Goal: Book appointment/travel/reservation

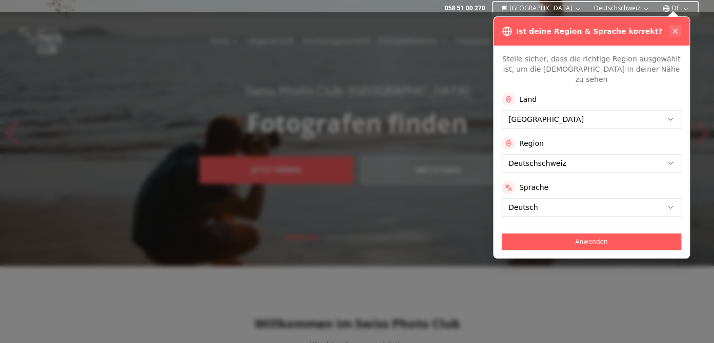
click at [676, 30] on icon at bounding box center [675, 31] width 4 height 4
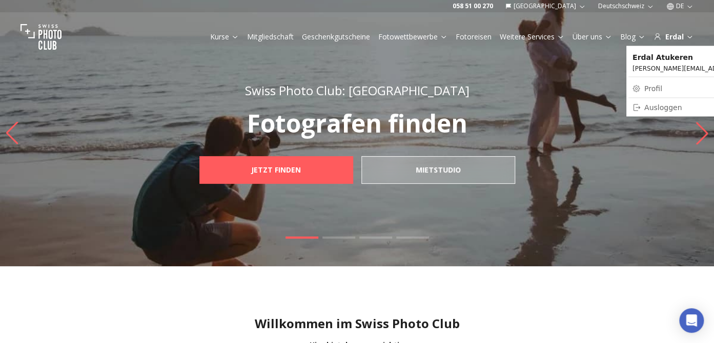
click at [658, 91] on link "Profil" at bounding box center [712, 88] width 168 height 14
select select "*******"
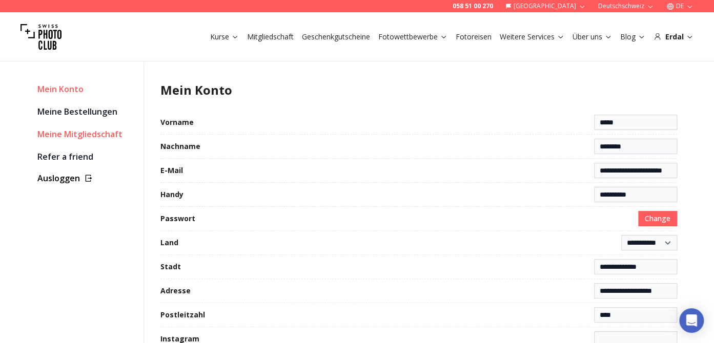
click at [74, 137] on link "Meine Mitgliedschaft" at bounding box center [86, 134] width 98 height 14
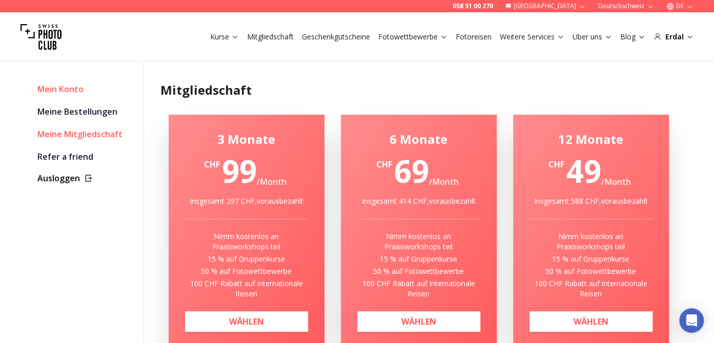
click at [62, 90] on link "Mein Konto" at bounding box center [86, 89] width 98 height 14
select select "*******"
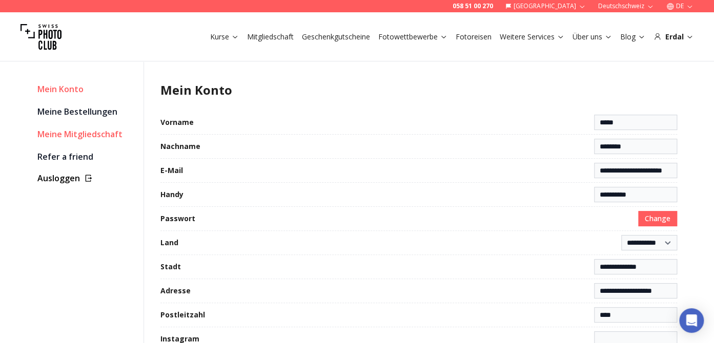
click at [73, 138] on link "Meine Mitgliedschaft" at bounding box center [86, 134] width 98 height 14
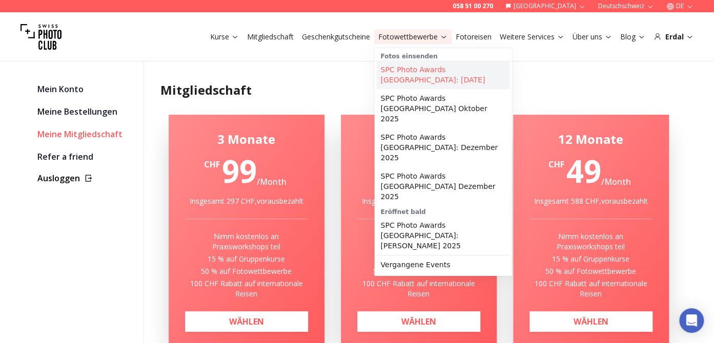
click at [410, 70] on link "SPC Photo Awards [GEOGRAPHIC_DATA]: [DATE]" at bounding box center [442, 74] width 133 height 29
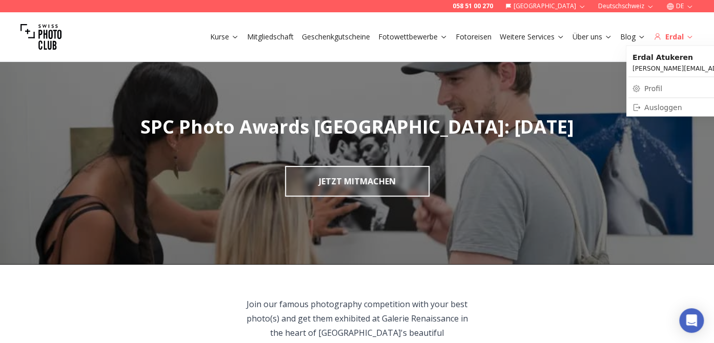
click at [687, 35] on icon at bounding box center [690, 37] width 8 height 8
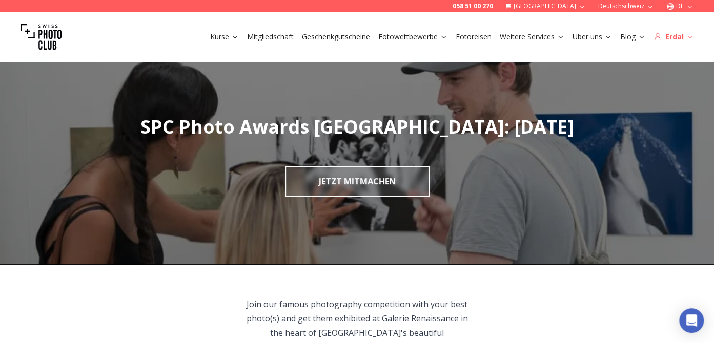
click at [687, 36] on icon at bounding box center [690, 37] width 8 height 8
click at [688, 37] on icon at bounding box center [690, 37] width 8 height 8
click at [477, 37] on link "Fotoreisen" at bounding box center [474, 37] width 36 height 10
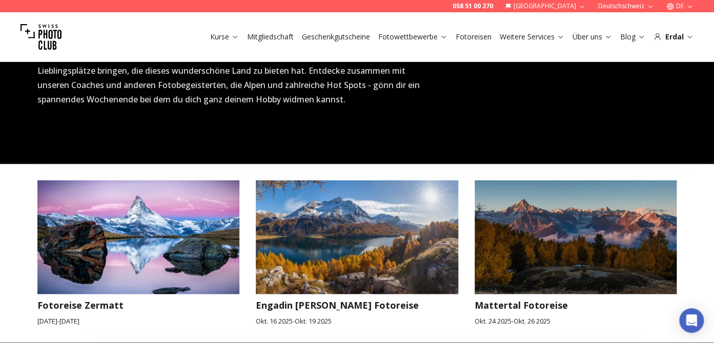
scroll to position [433, 0]
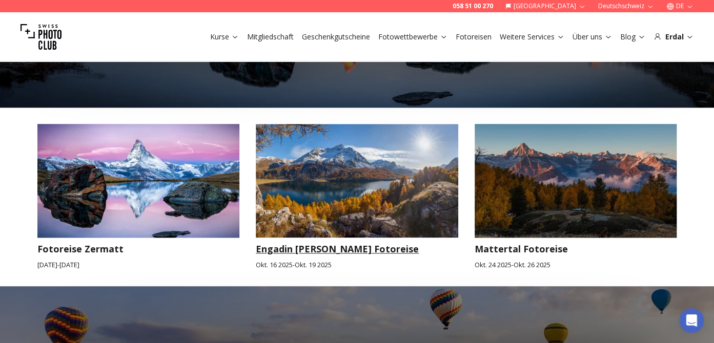
click at [337, 206] on img at bounding box center [357, 181] width 202 height 114
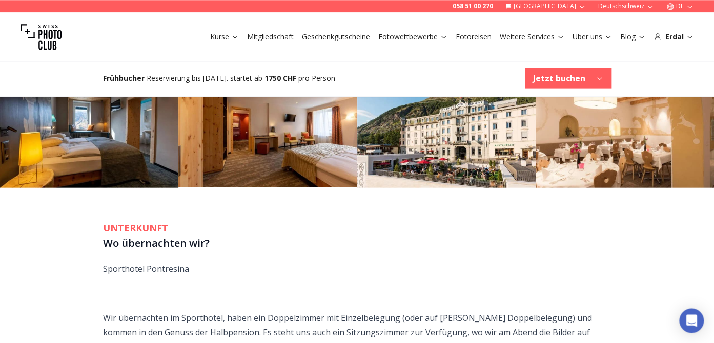
scroll to position [920, 0]
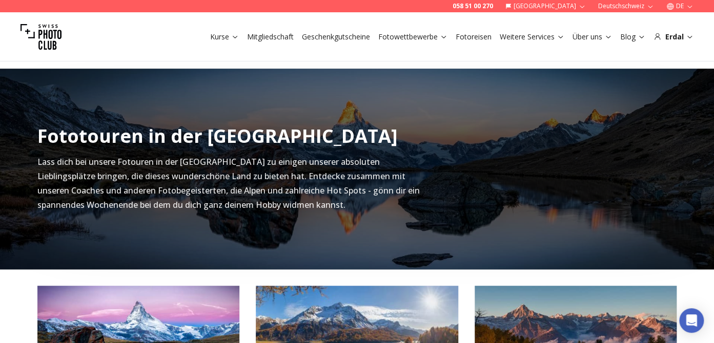
scroll to position [433, 0]
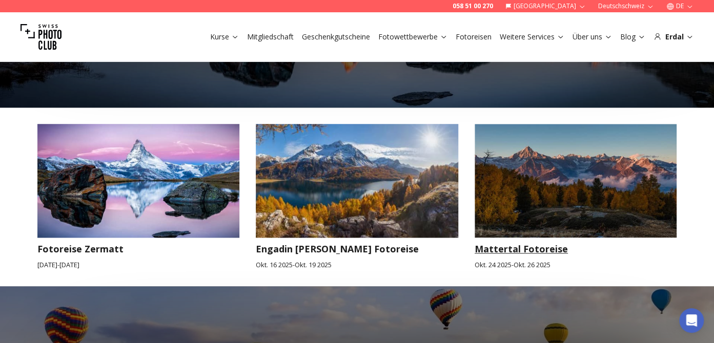
click at [598, 212] on img at bounding box center [576, 181] width 202 height 114
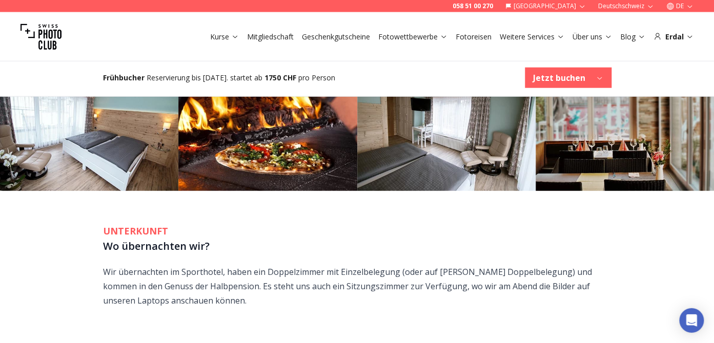
scroll to position [974, 0]
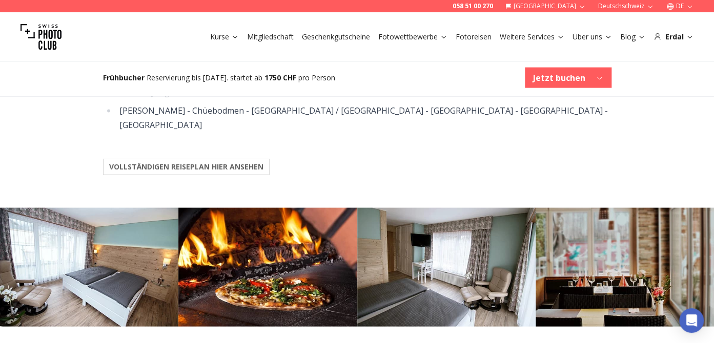
click at [215, 162] on b "VOLLSTÄNDIGEN REISEPLAN HIER ANSEHEN" at bounding box center [186, 167] width 154 height 10
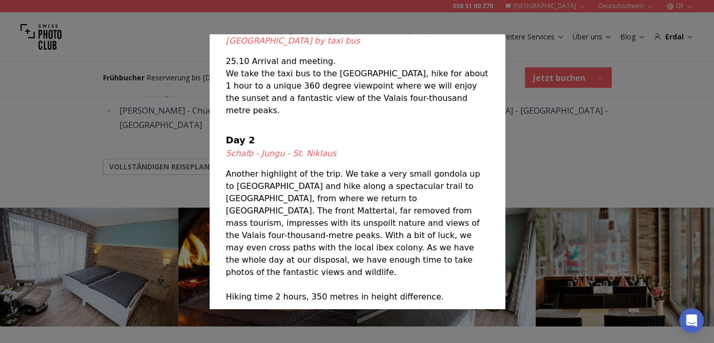
scroll to position [8, 0]
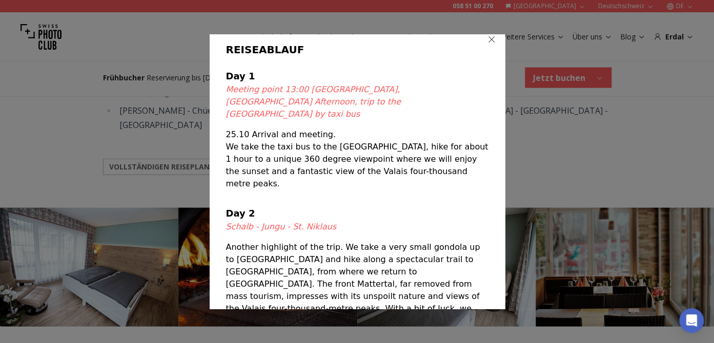
click at [489, 39] on icon "button" at bounding box center [492, 39] width 6 height 6
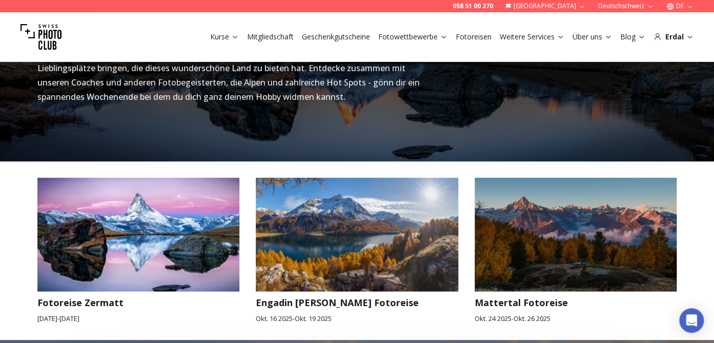
scroll to position [541, 0]
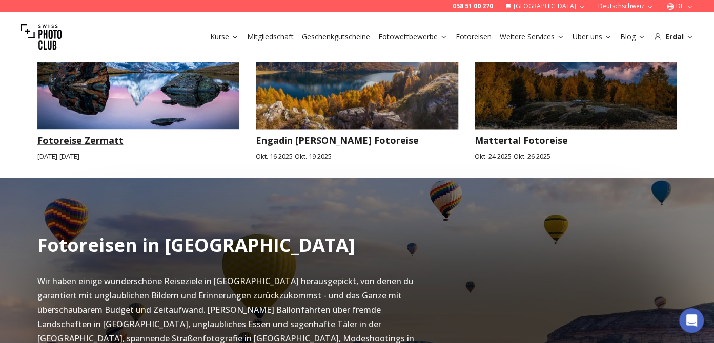
click at [231, 95] on img at bounding box center [138, 72] width 202 height 114
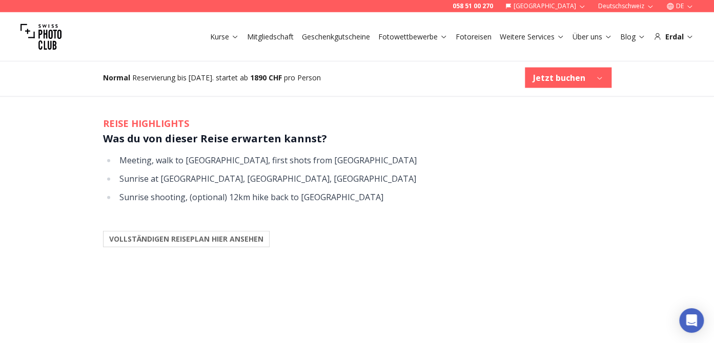
scroll to position [974, 0]
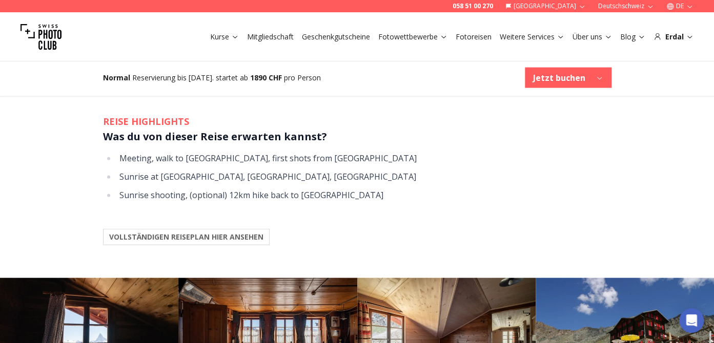
click at [252, 232] on b "VOLLSTÄNDIGEN REISEPLAN HIER ANSEHEN" at bounding box center [186, 237] width 154 height 10
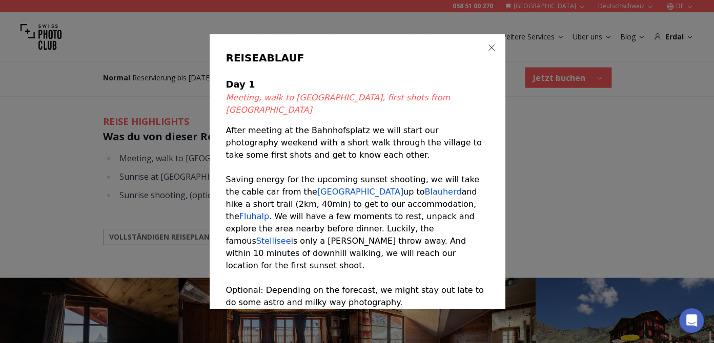
click at [487, 48] on icon "button" at bounding box center [491, 48] width 8 height 8
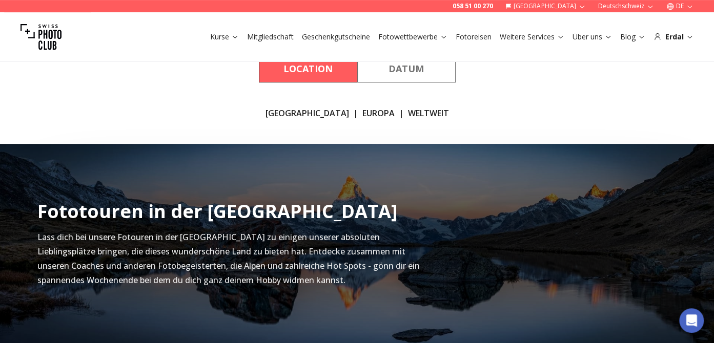
scroll to position [108, 0]
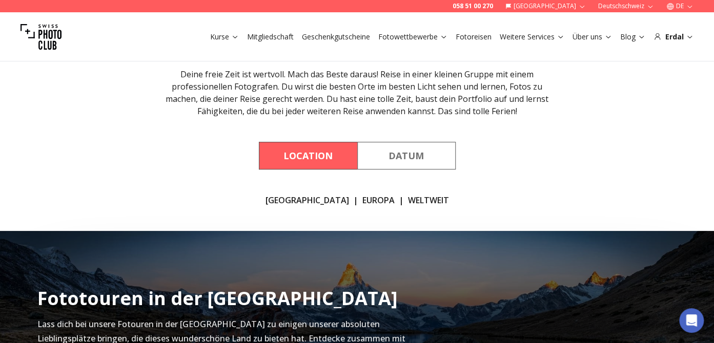
click at [408, 204] on link "WELTWEIT" at bounding box center [428, 200] width 41 height 12
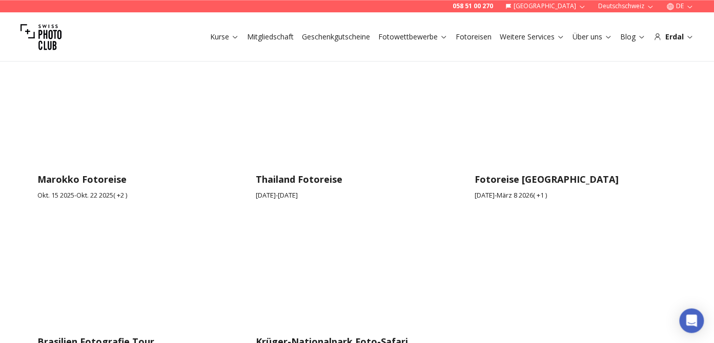
scroll to position [1664, 0]
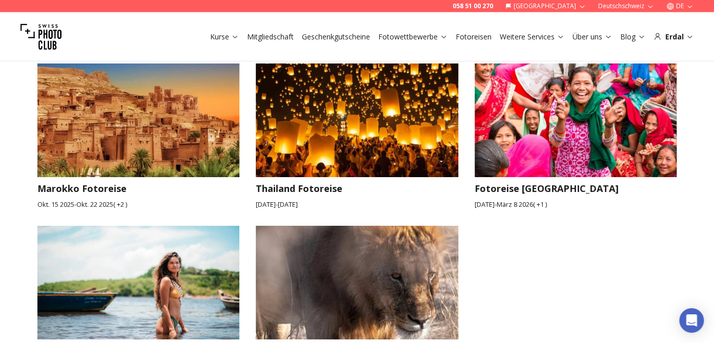
click at [176, 226] on img at bounding box center [138, 283] width 202 height 114
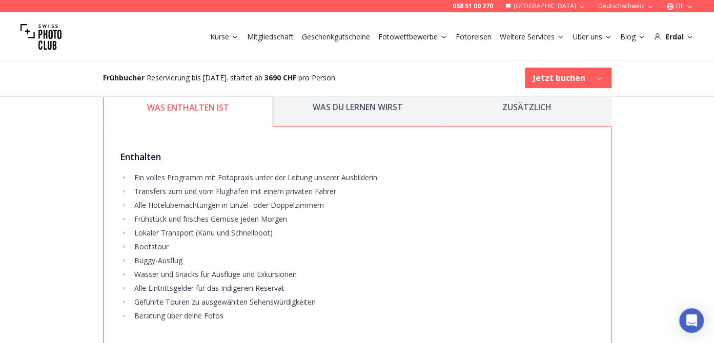
scroll to position [1948, 0]
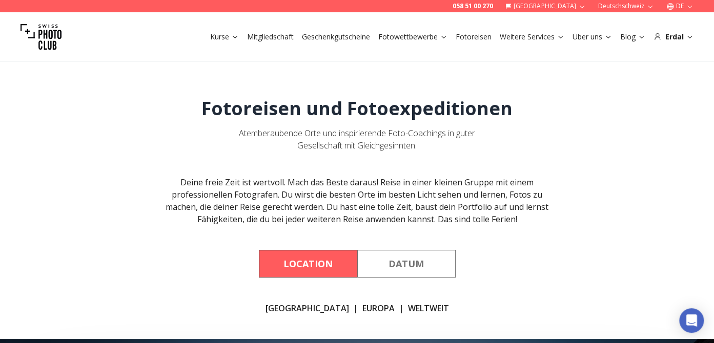
click at [408, 307] on link "WELTWEIT" at bounding box center [428, 308] width 41 height 12
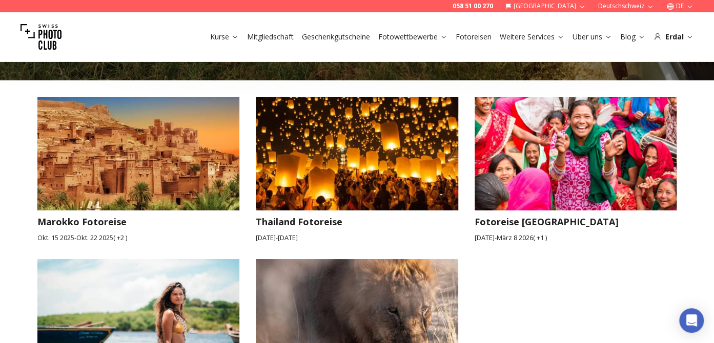
scroll to position [1610, 0]
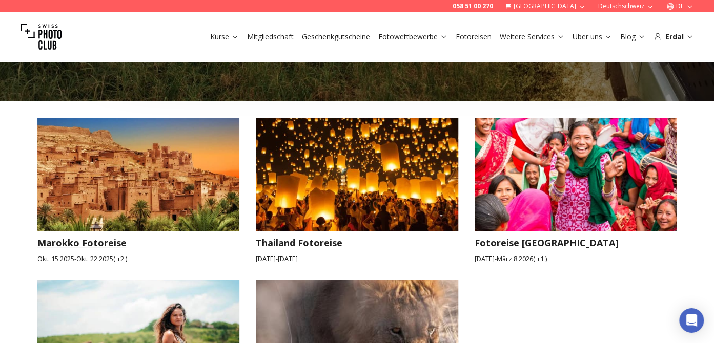
click at [175, 155] on img at bounding box center [138, 175] width 202 height 114
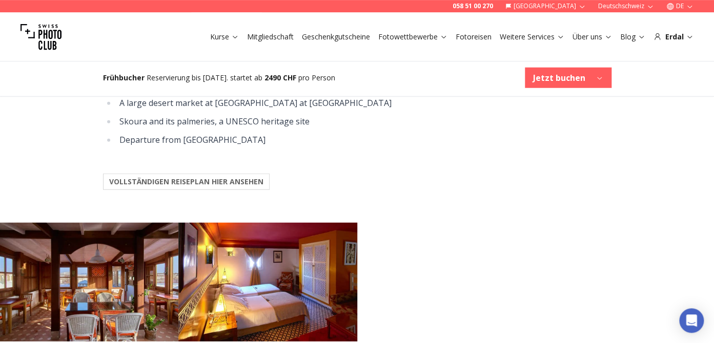
scroll to position [1191, 0]
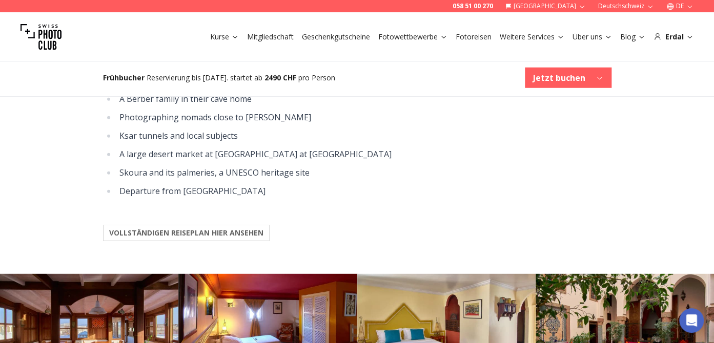
click at [242, 228] on b "VOLLSTÄNDIGEN REISEPLAN HIER ANSEHEN" at bounding box center [186, 233] width 154 height 10
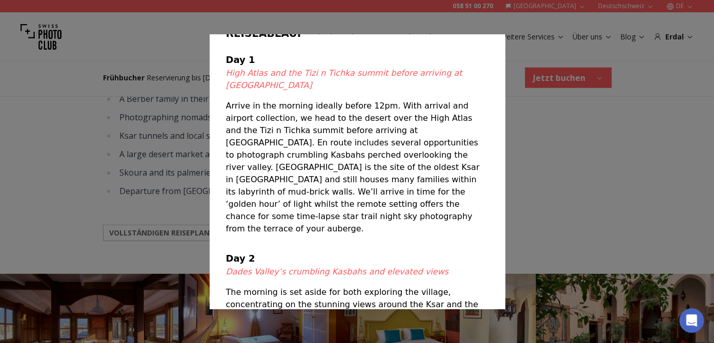
scroll to position [0, 0]
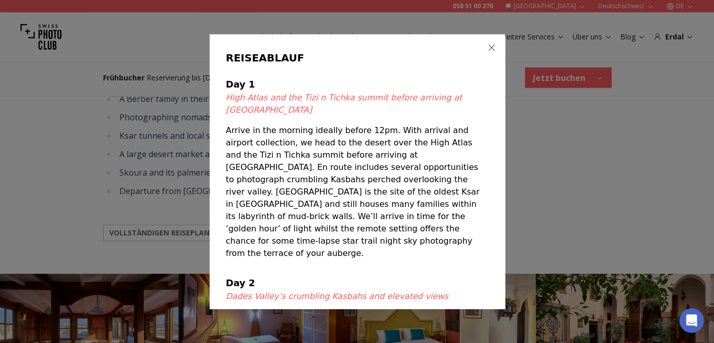
click at [487, 48] on icon "button" at bounding box center [491, 48] width 8 height 8
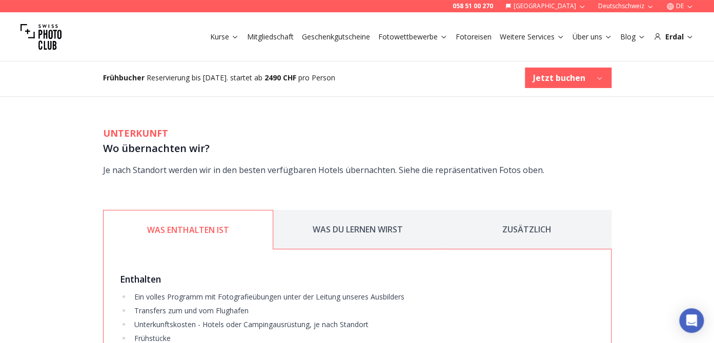
scroll to position [1610, 0]
